Goal: Task Accomplishment & Management: Complete application form

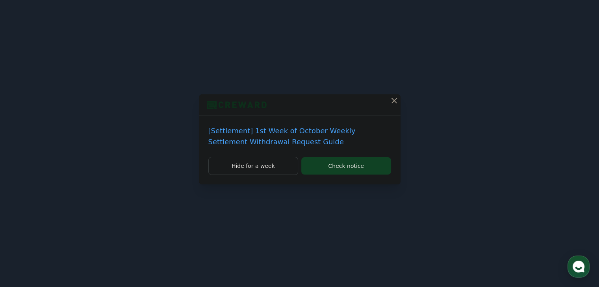
click at [391, 101] on icon at bounding box center [393, 100] width 9 height 9
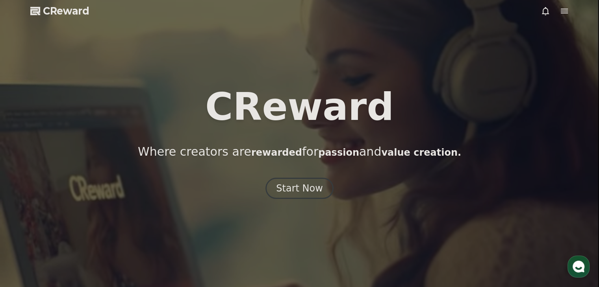
click at [558, 12] on div at bounding box center [554, 10] width 28 height 9
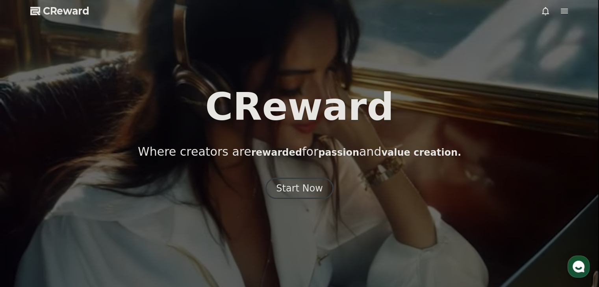
click at [565, 12] on icon at bounding box center [563, 10] width 9 height 9
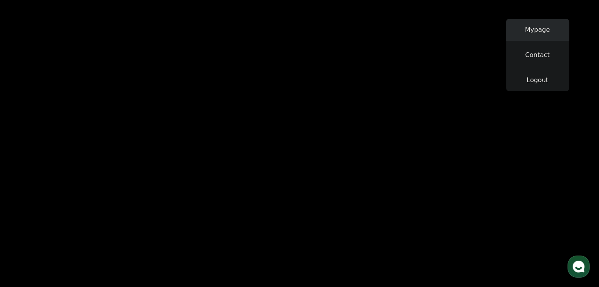
click at [534, 33] on link "Mypage" at bounding box center [537, 30] width 63 height 22
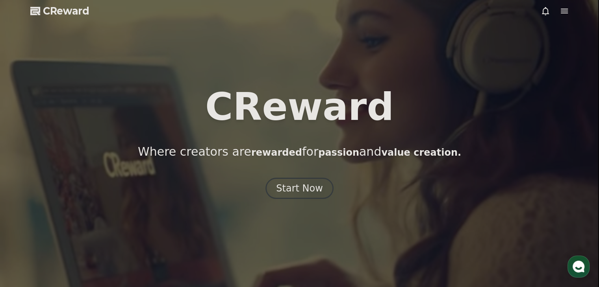
select select "**********"
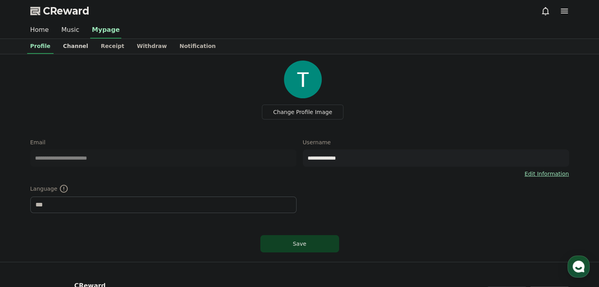
click at [80, 45] on link "Channel" at bounding box center [76, 46] width 38 height 15
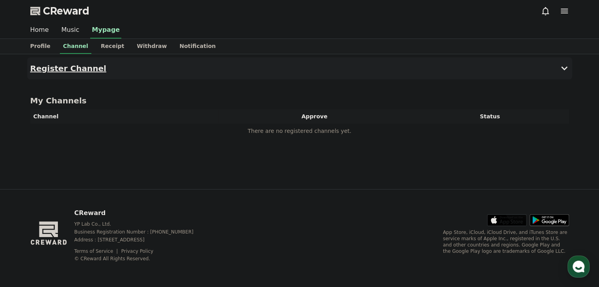
click at [91, 67] on h4 "Register Channel" at bounding box center [68, 68] width 76 height 9
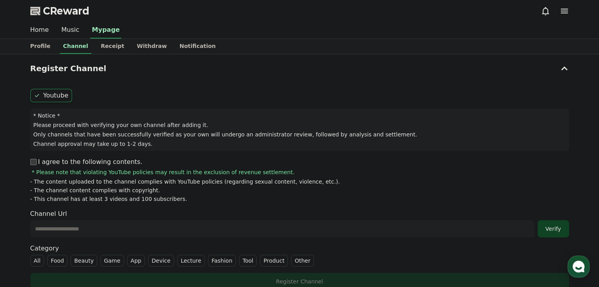
click at [225, 226] on input "text" at bounding box center [282, 228] width 504 height 17
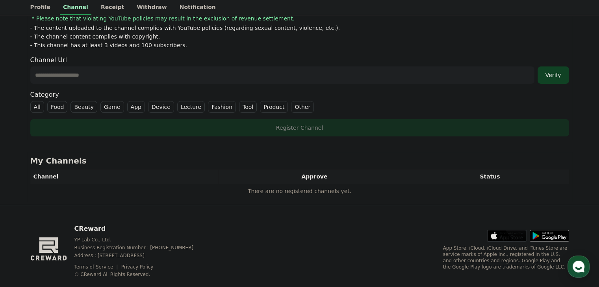
drag, startPoint x: 339, startPoint y: 207, endPoint x: 346, endPoint y: 255, distance: 47.8
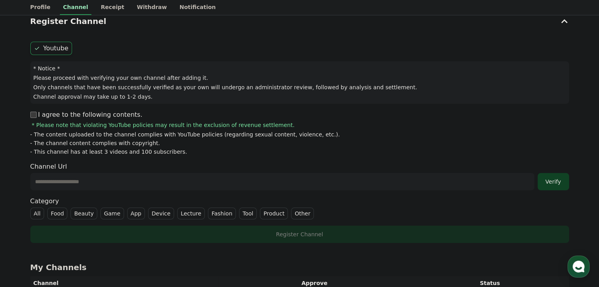
drag, startPoint x: 337, startPoint y: 230, endPoint x: 337, endPoint y: 187, distance: 42.5
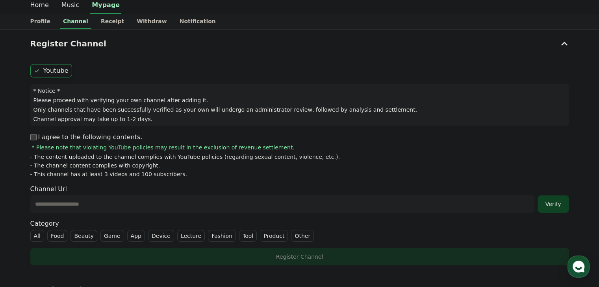
click at [333, 202] on input "text" at bounding box center [282, 204] width 504 height 17
paste input "**********"
type input "**********"
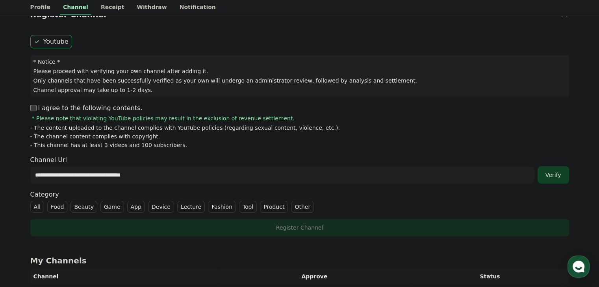
scroll to position [67, 0]
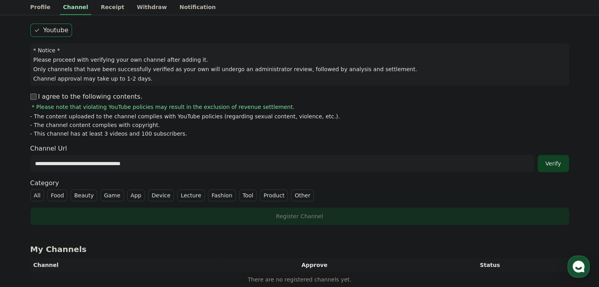
drag, startPoint x: 360, startPoint y: 224, endPoint x: 289, endPoint y: 230, distance: 71.5
click at [39, 192] on label "All" at bounding box center [37, 195] width 14 height 12
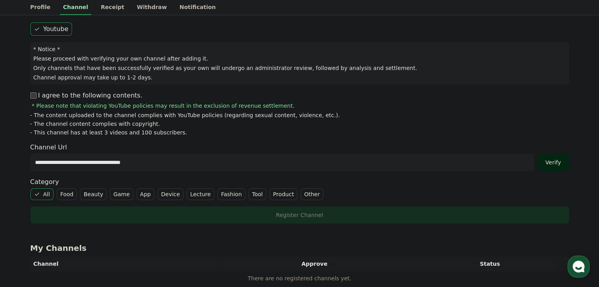
click at [561, 159] on div "Verify" at bounding box center [552, 163] width 25 height 8
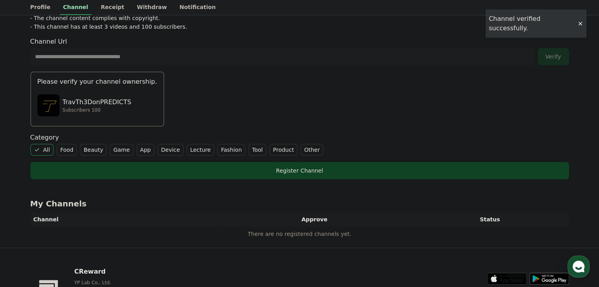
drag, startPoint x: 429, startPoint y: 211, endPoint x: 426, endPoint y: 220, distance: 10.1
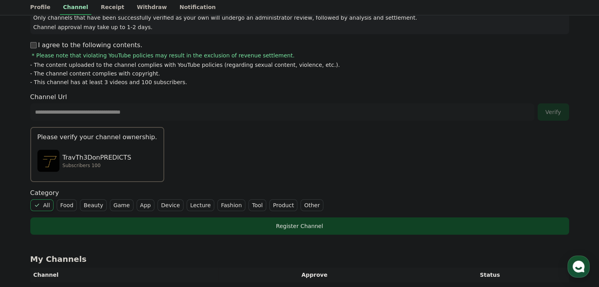
drag, startPoint x: 425, startPoint y: 192, endPoint x: 425, endPoint y: 171, distance: 21.3
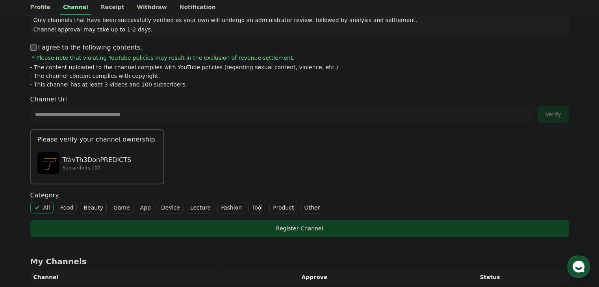
click at [109, 171] on div "TravTh3DonPREDICTS Subscribers 100" at bounding box center [97, 163] width 120 height 31
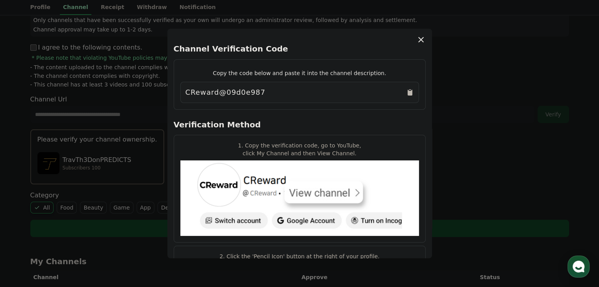
click at [408, 92] on icon "Copy to clipboard" at bounding box center [409, 93] width 5 height 6
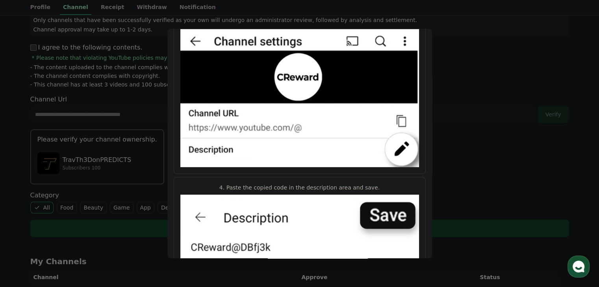
scroll to position [413, 0]
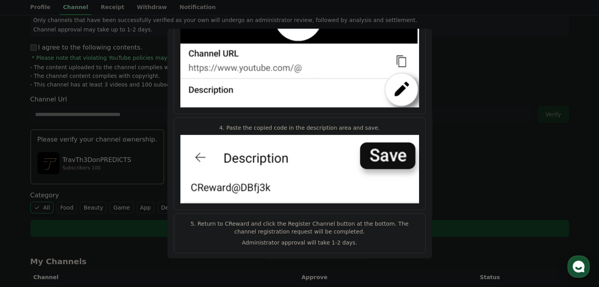
drag, startPoint x: 366, startPoint y: 152, endPoint x: 361, endPoint y: 186, distance: 34.2
click at [515, 98] on button "close modal" at bounding box center [299, 143] width 599 height 287
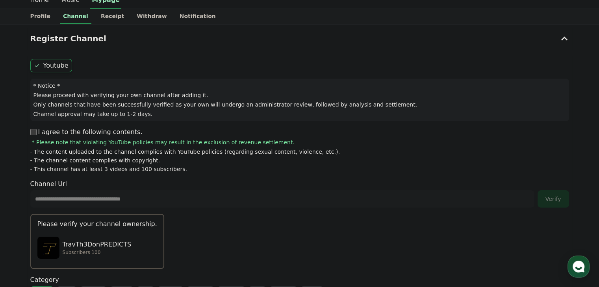
scroll to position [0, 0]
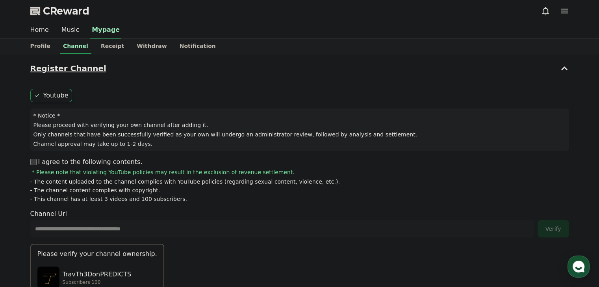
drag, startPoint x: 416, startPoint y: 142, endPoint x: 430, endPoint y: 78, distance: 65.9
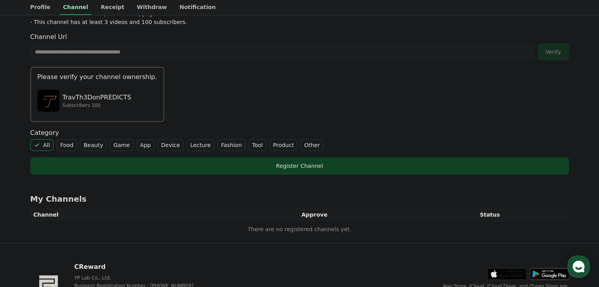
drag, startPoint x: 402, startPoint y: 135, endPoint x: 387, endPoint y: 196, distance: 63.2
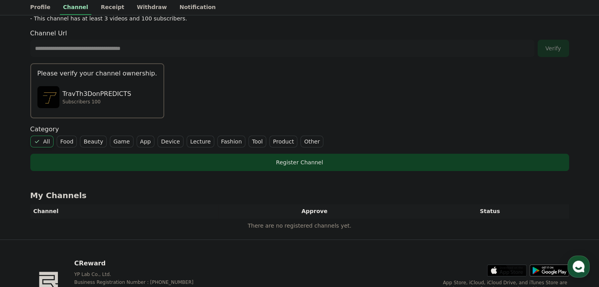
scroll to position [173, 0]
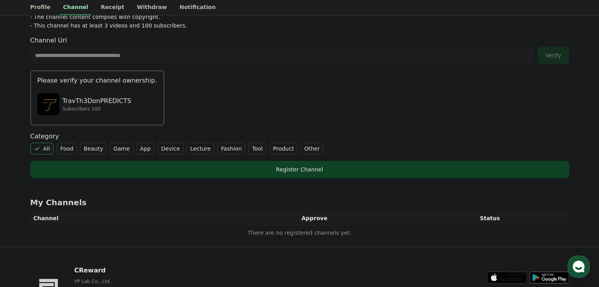
drag, startPoint x: 386, startPoint y: 200, endPoint x: 387, endPoint y: 178, distance: 22.0
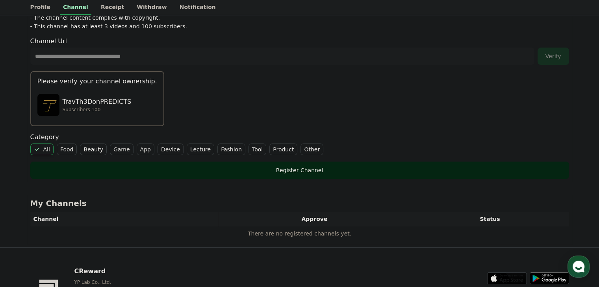
click at [365, 173] on button "Register Channel" at bounding box center [299, 170] width 539 height 17
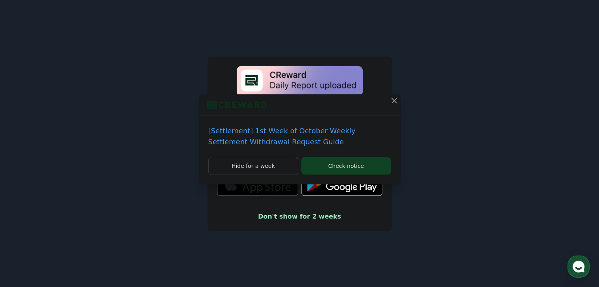
click at [394, 104] on icon at bounding box center [393, 100] width 9 height 9
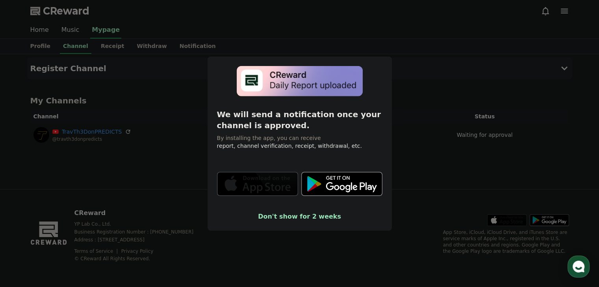
click at [418, 81] on button "close modal" at bounding box center [299, 143] width 599 height 287
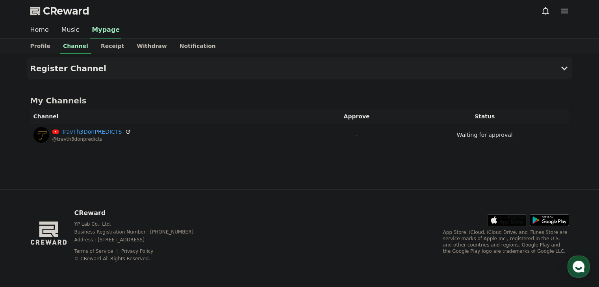
drag, startPoint x: 362, startPoint y: 109, endPoint x: 363, endPoint y: 93, distance: 16.2
